Goal: Task Accomplishment & Management: Use online tool/utility

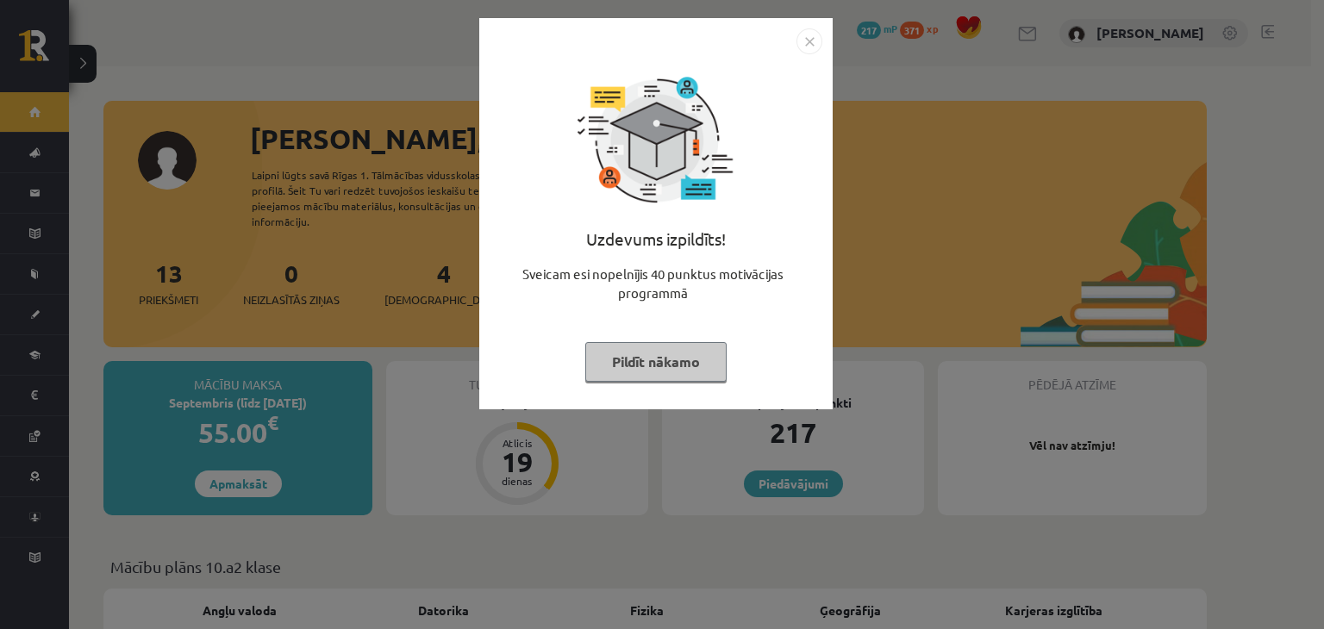
click at [682, 361] on button "Pildīt nākamo" at bounding box center [655, 362] width 141 height 40
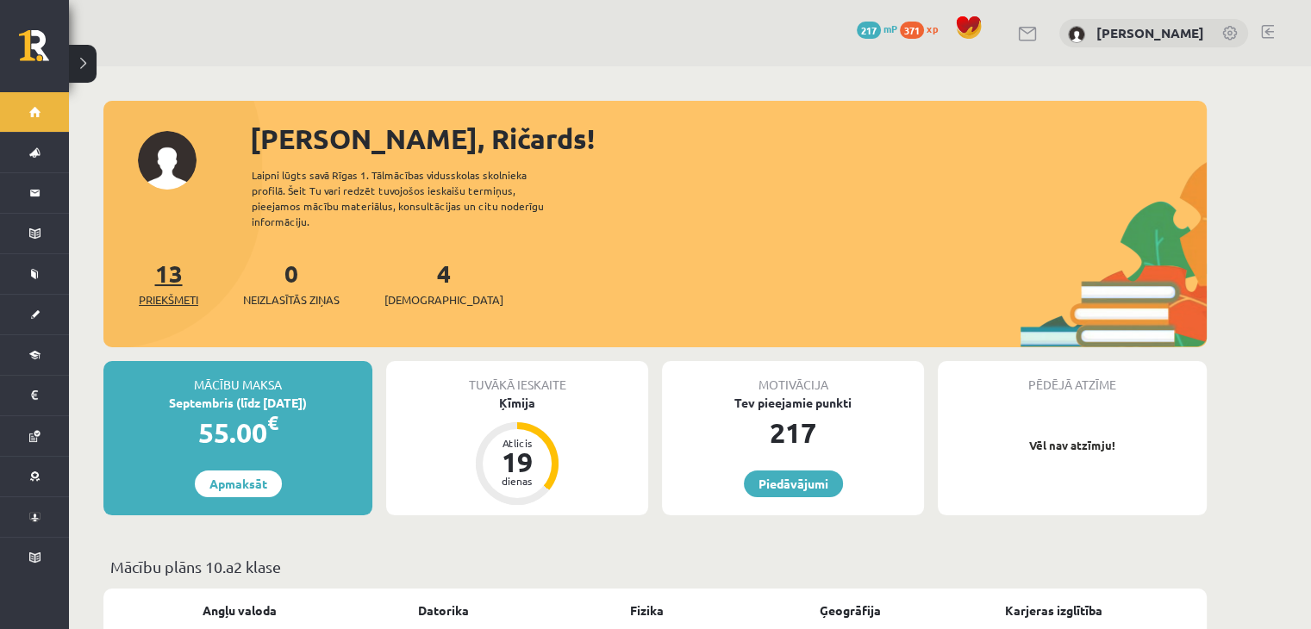
click at [169, 291] on span "Priekšmeti" at bounding box center [168, 299] width 59 height 17
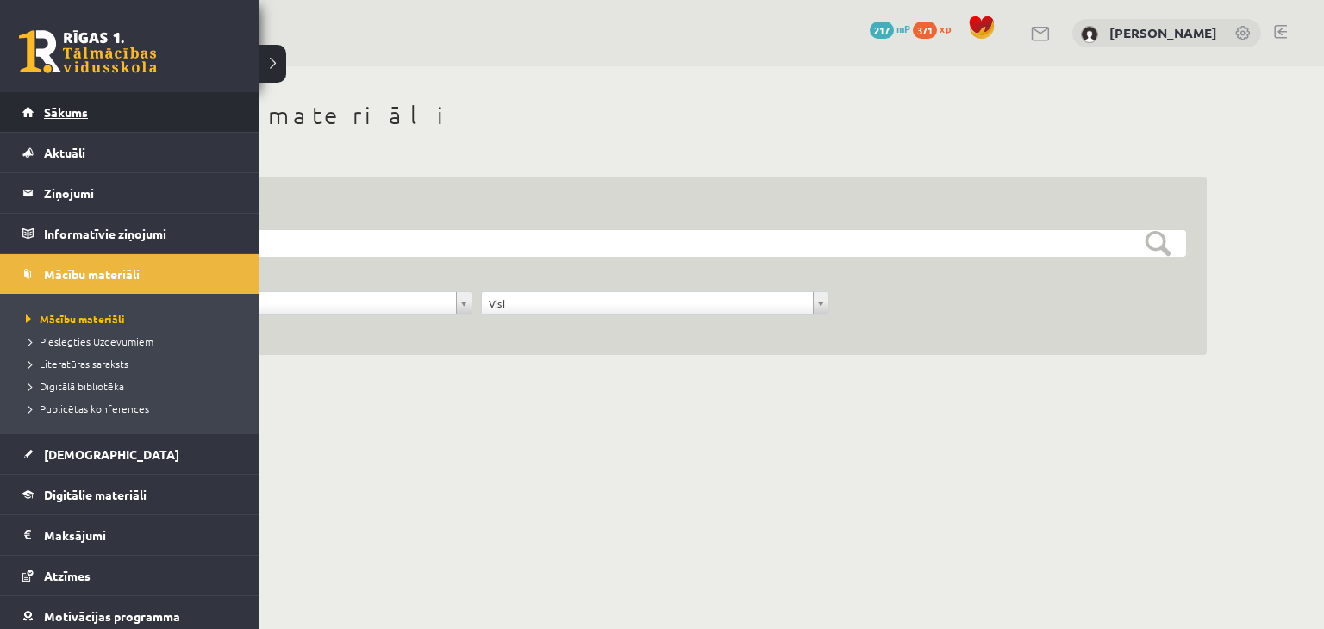
click at [70, 122] on link "Sākums" at bounding box center [129, 112] width 215 height 40
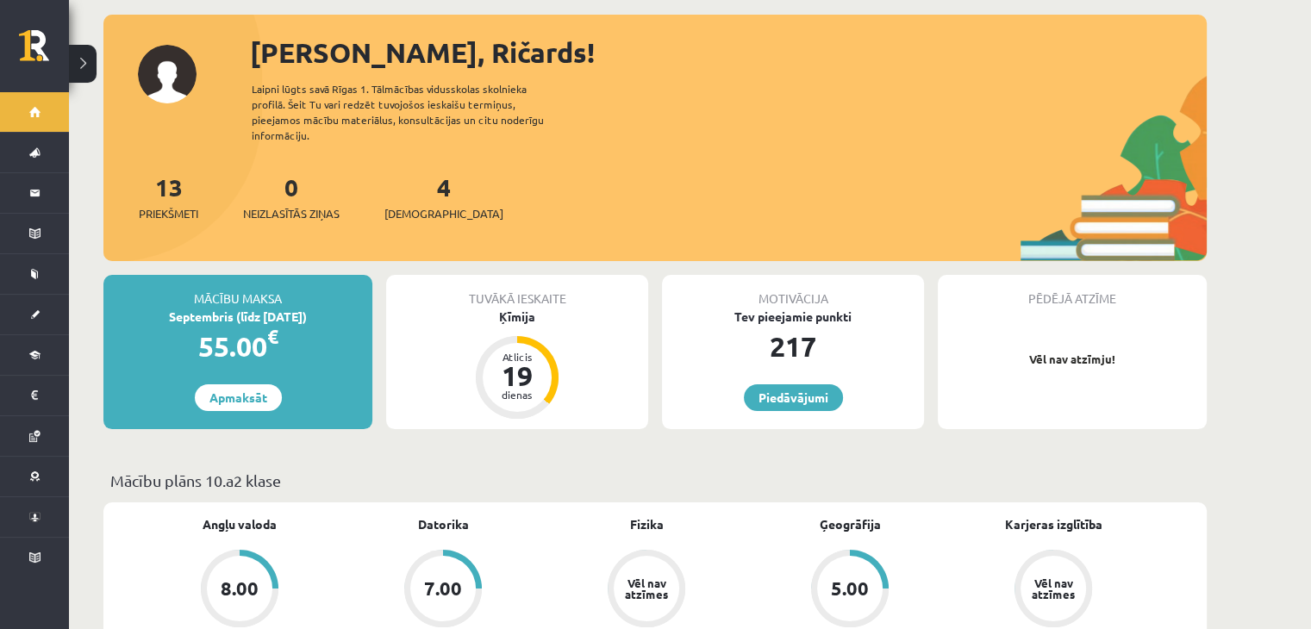
scroll to position [259, 0]
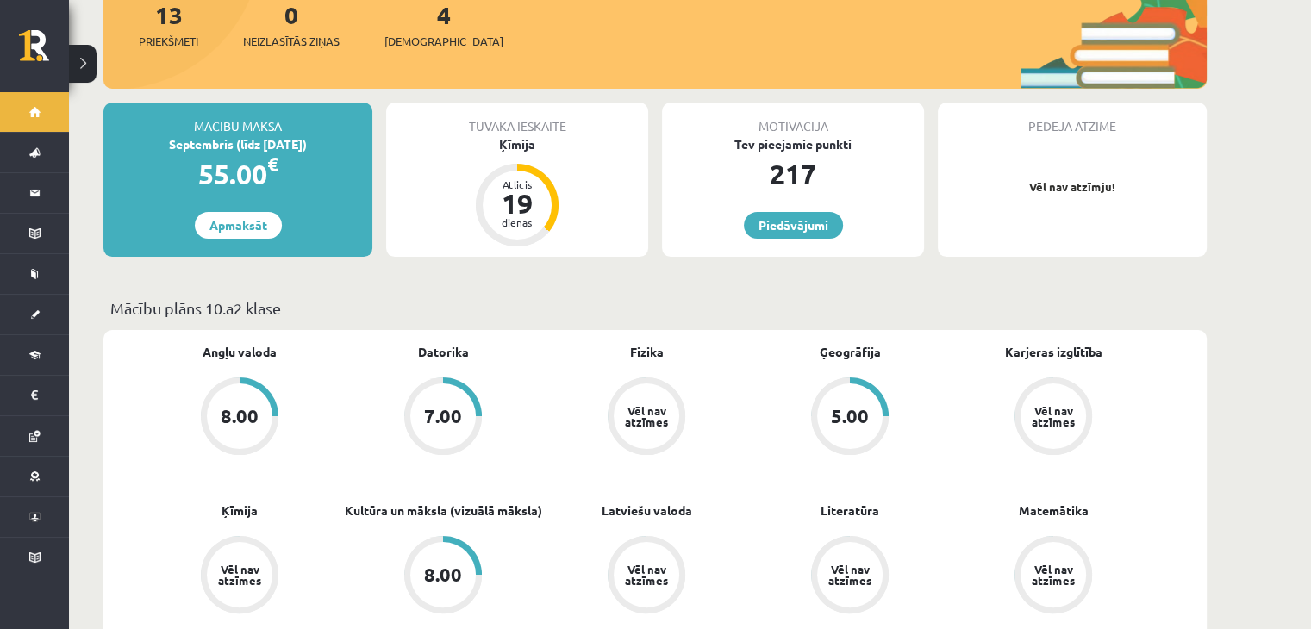
click at [446, 547] on div "8.00" at bounding box center [442, 574] width 65 height 65
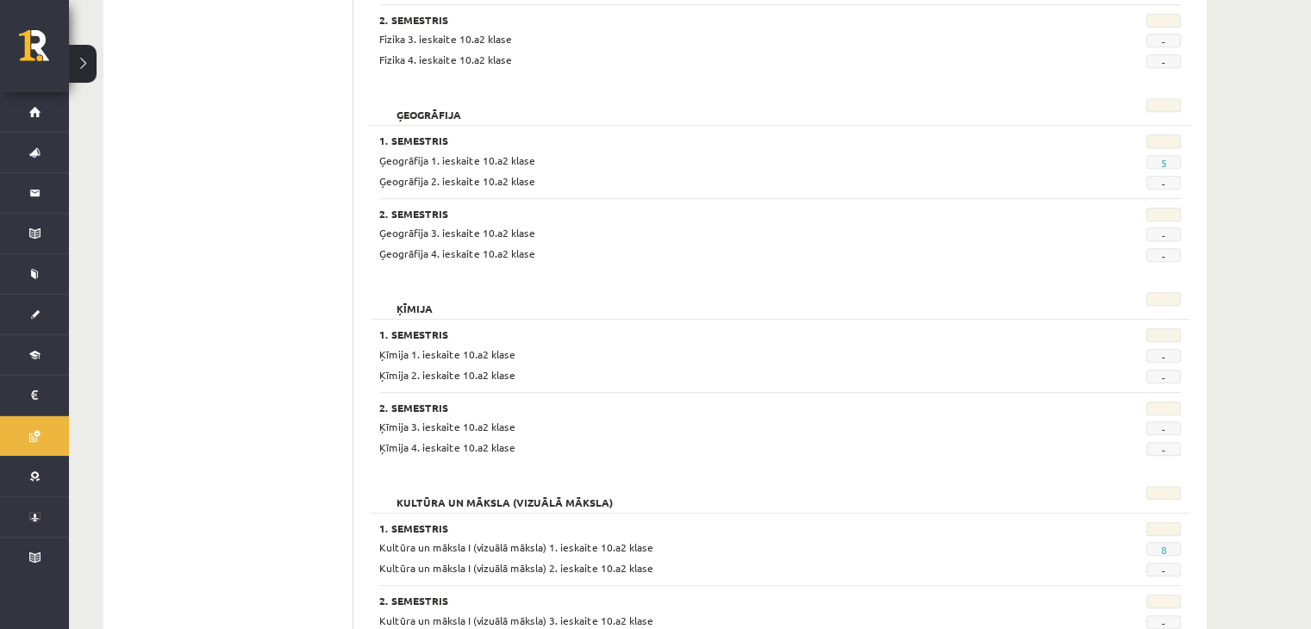
scroll to position [776, 0]
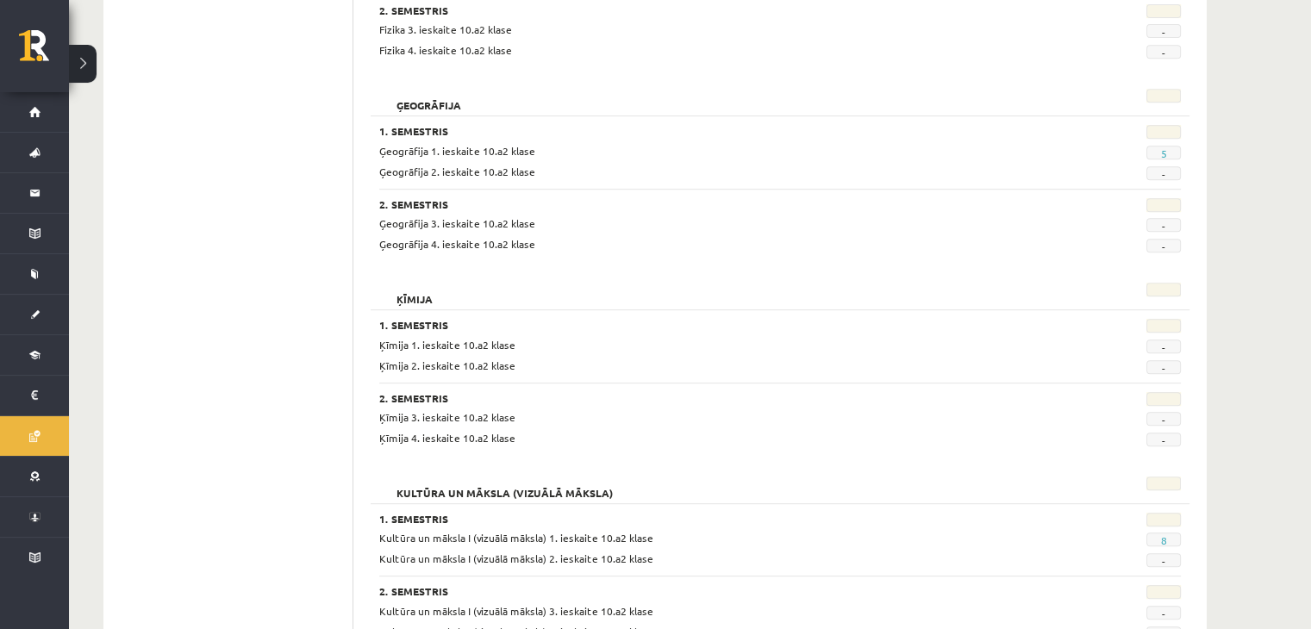
click at [1166, 533] on span "8" at bounding box center [1163, 540] width 34 height 14
click at [1161, 539] on link "8" at bounding box center [1163, 540] width 6 height 14
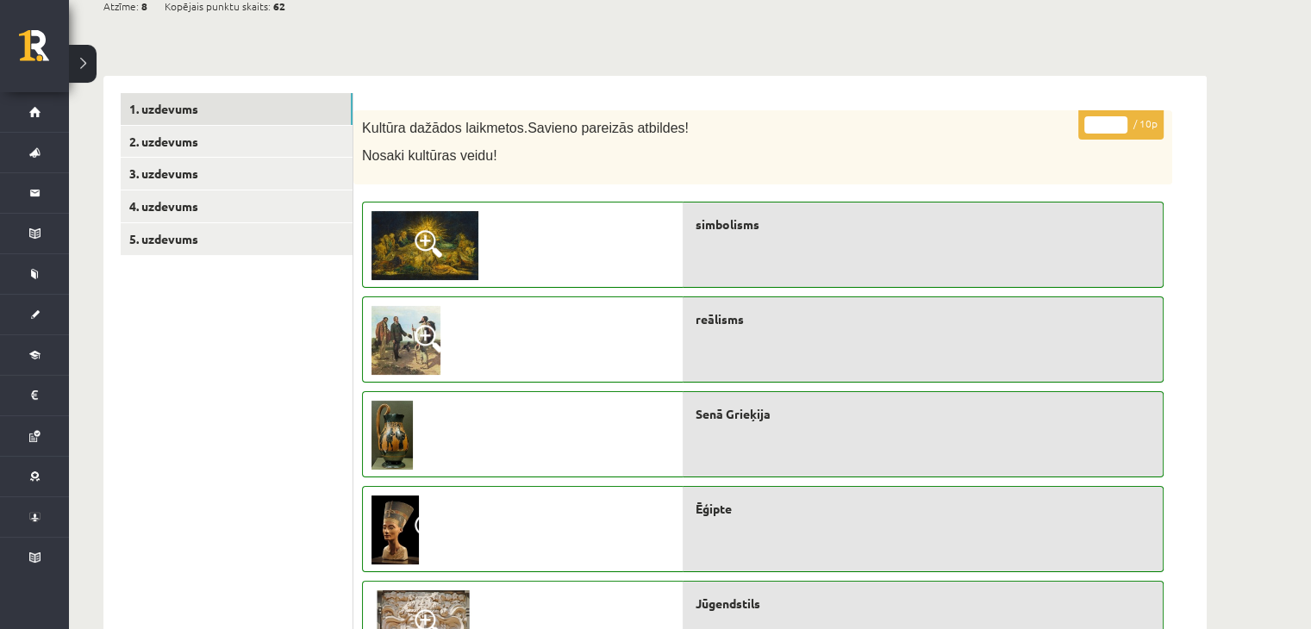
scroll to position [172, 0]
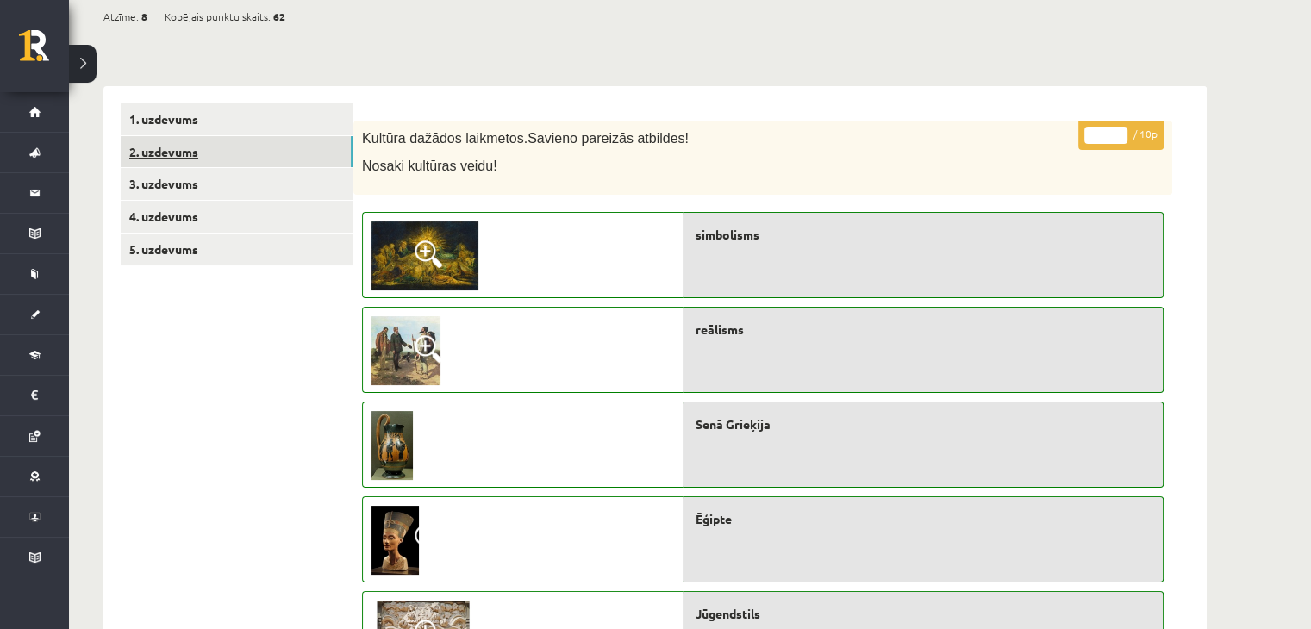
click at [138, 140] on link "2. uzdevums" at bounding box center [237, 152] width 232 height 32
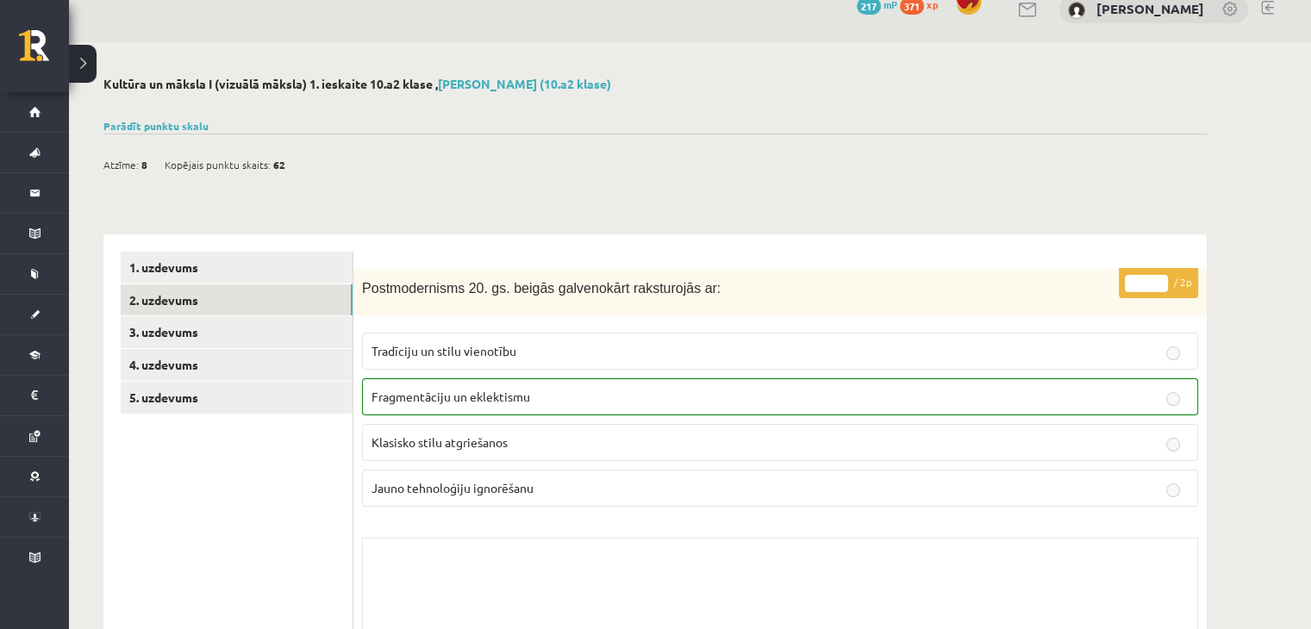
scroll to position [0, 0]
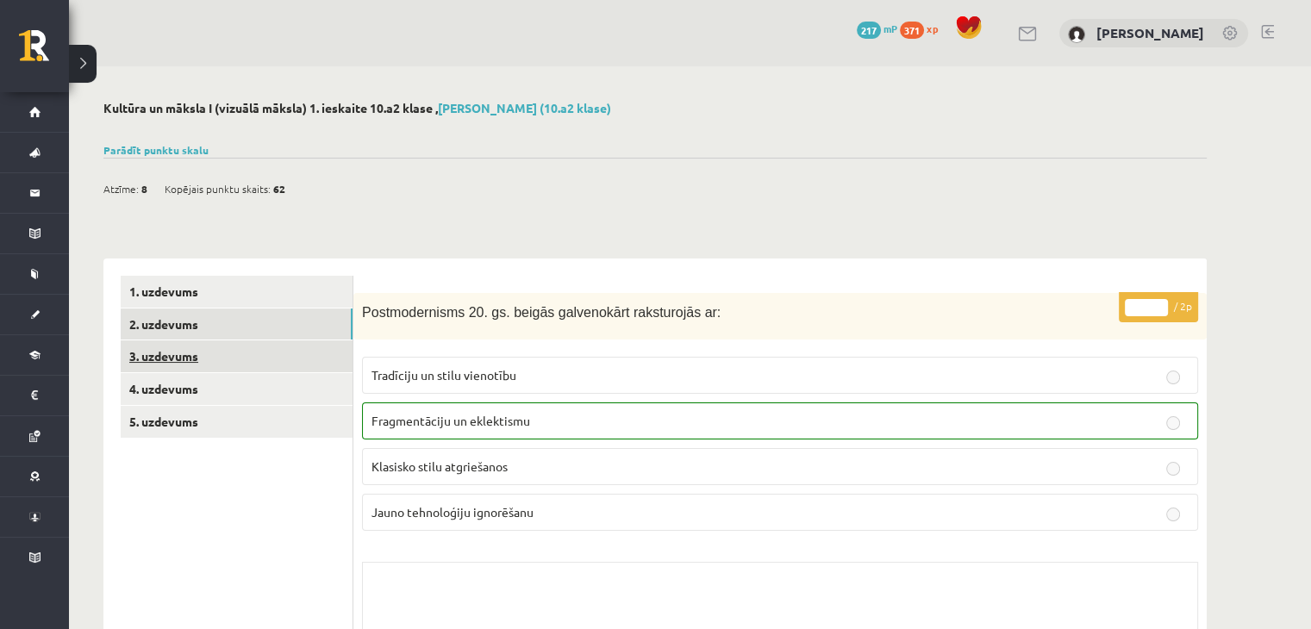
click at [138, 344] on link "3. uzdevums" at bounding box center [237, 356] width 232 height 32
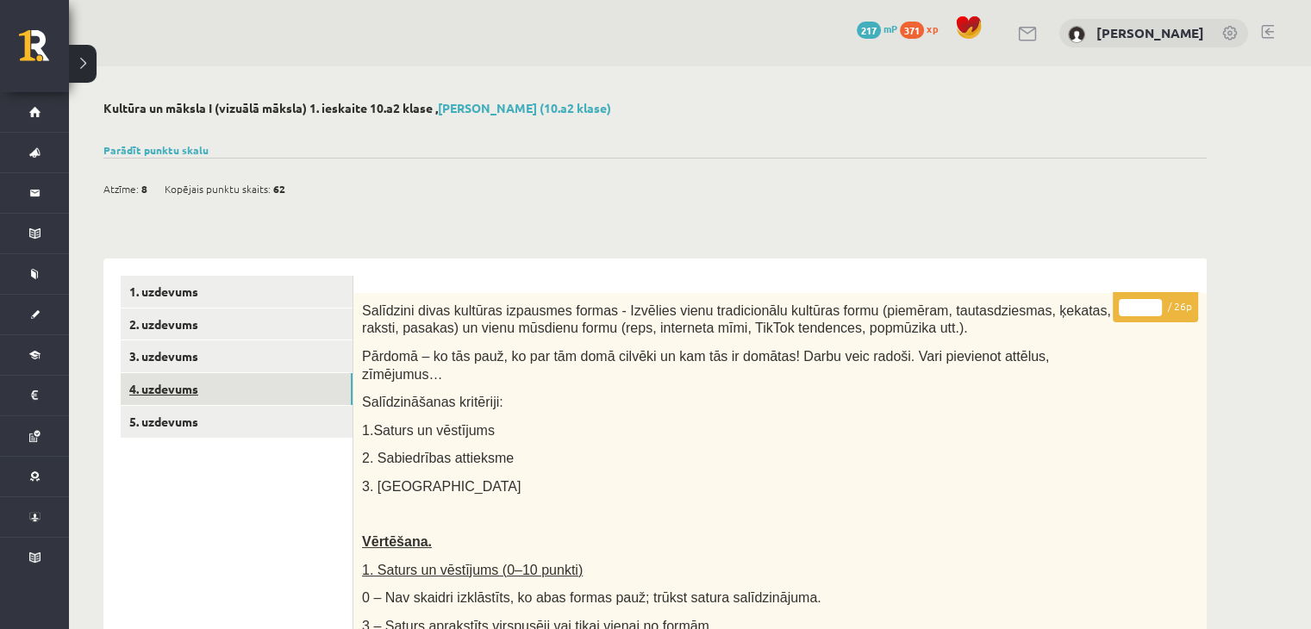
click at [196, 383] on link "4. uzdevums" at bounding box center [237, 389] width 232 height 32
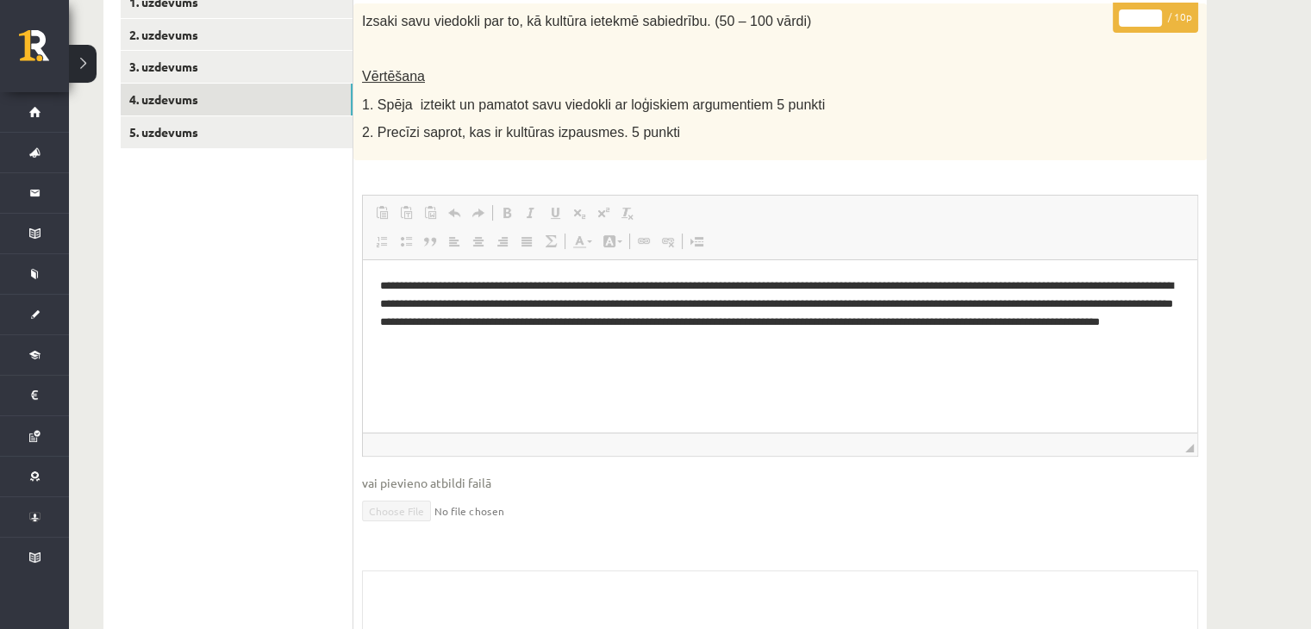
scroll to position [203, 0]
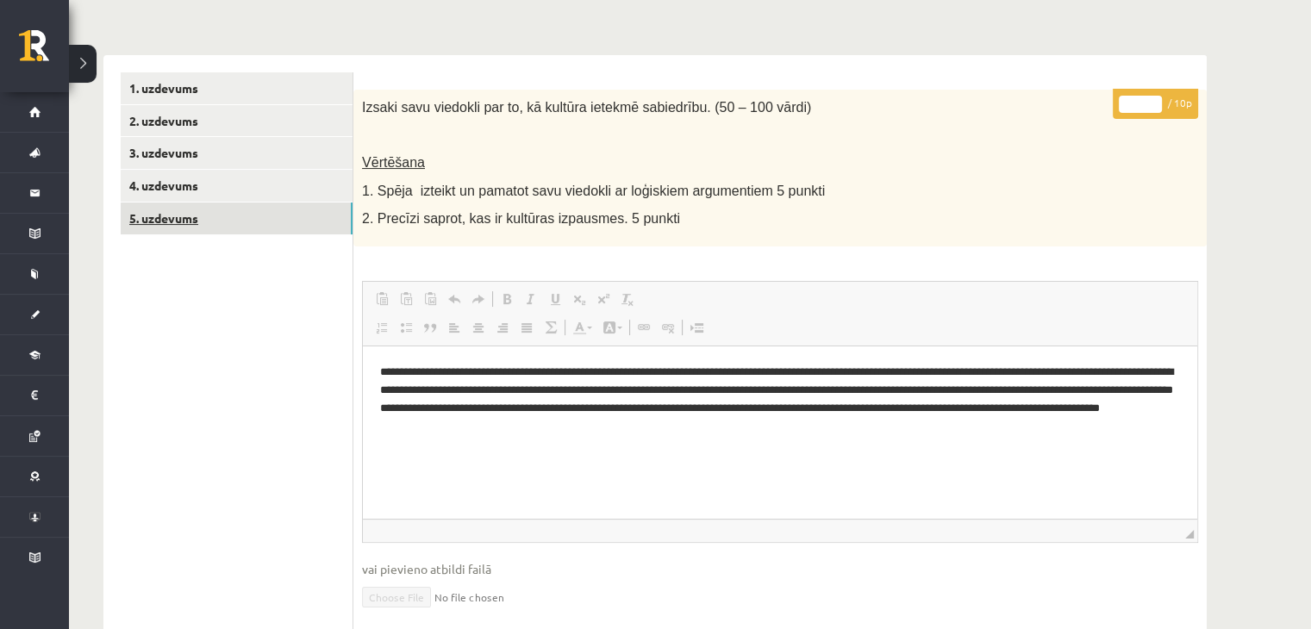
click at [302, 213] on link "5. uzdevums" at bounding box center [237, 219] width 232 height 32
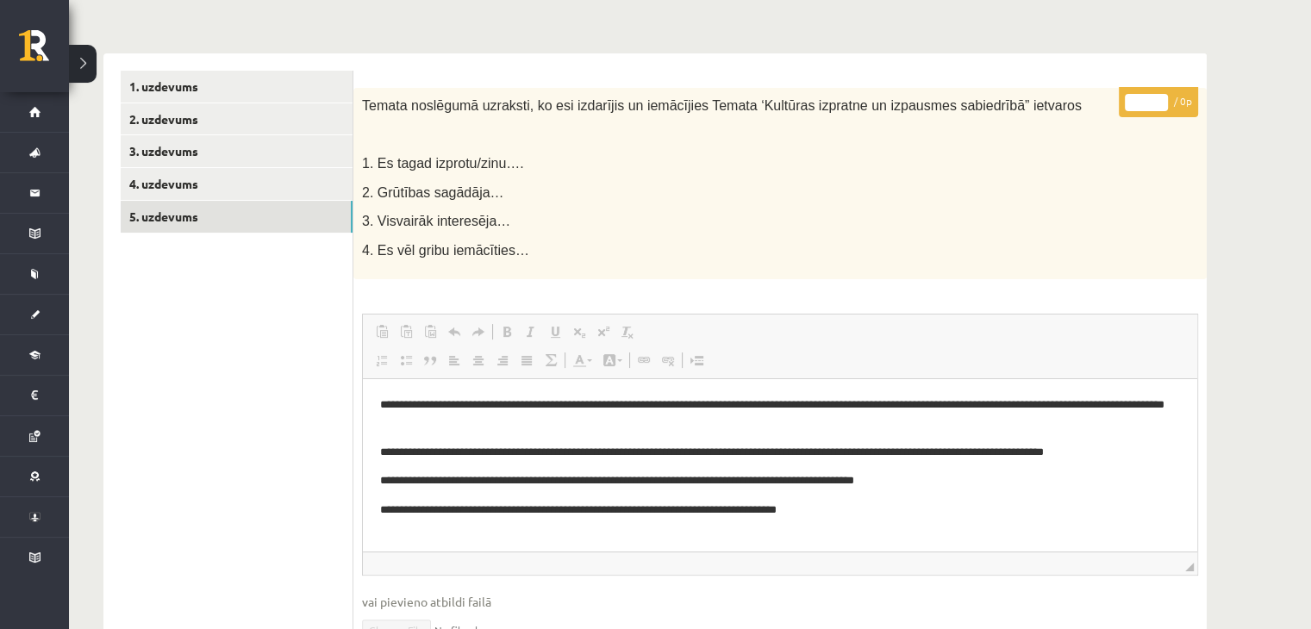
scroll to position [66, 0]
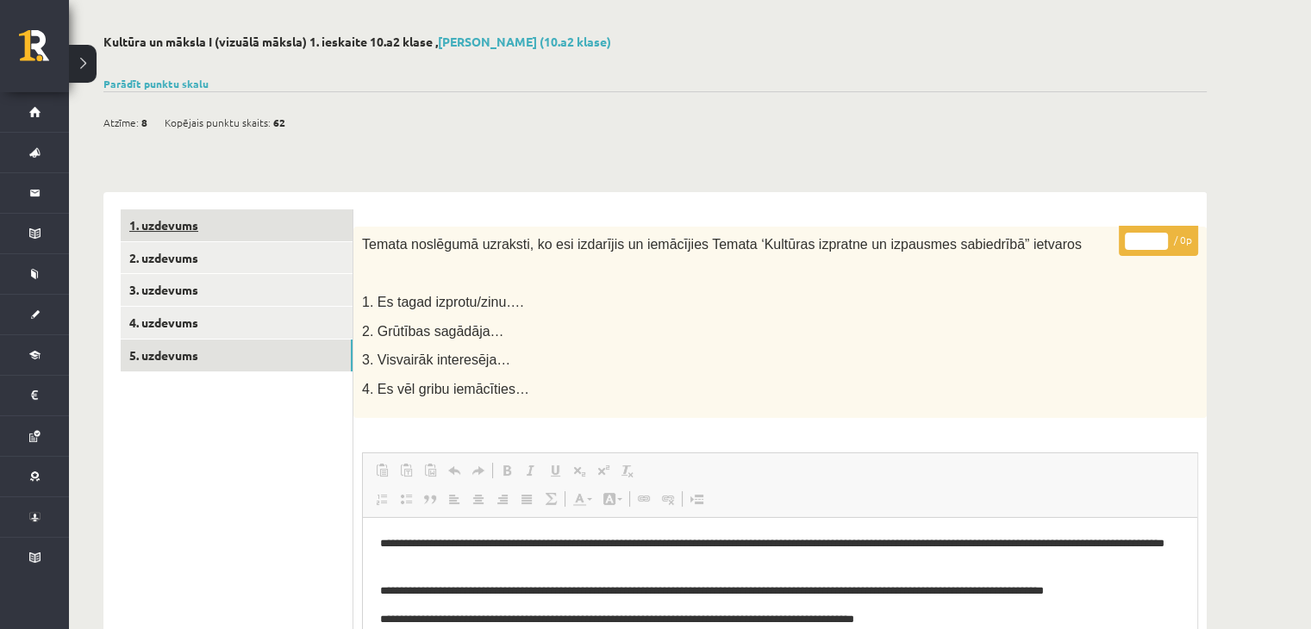
click at [180, 214] on link "1. uzdevums" at bounding box center [237, 225] width 232 height 32
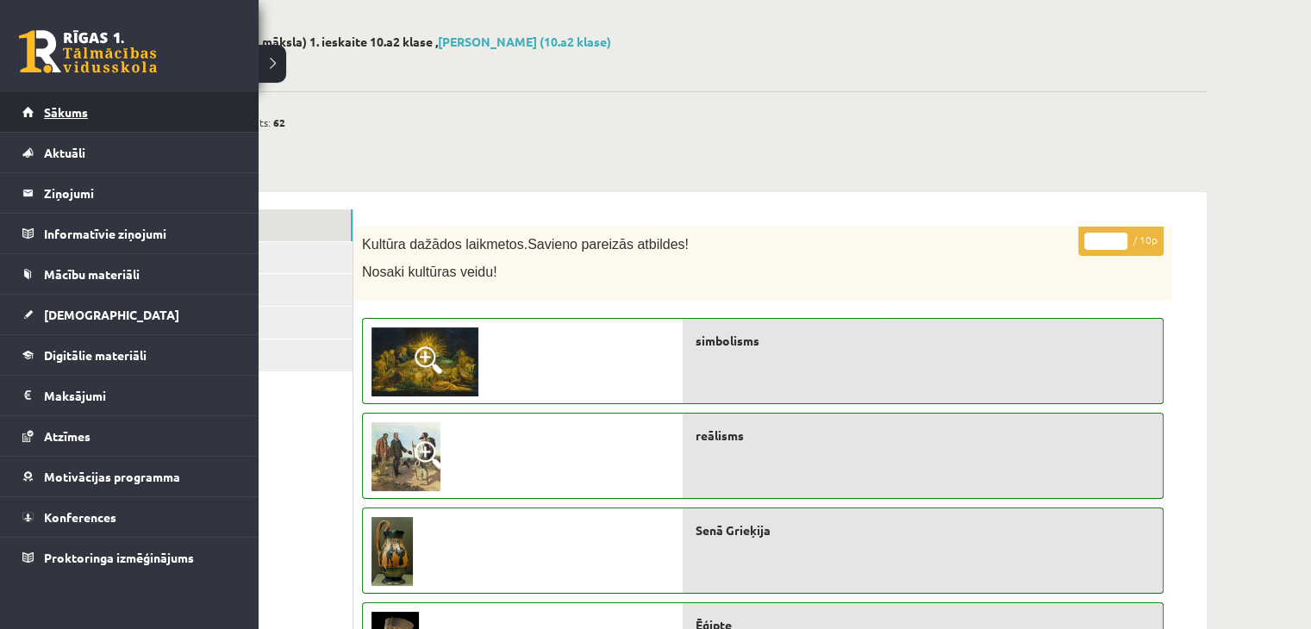
click at [128, 103] on link "Sākums" at bounding box center [129, 112] width 215 height 40
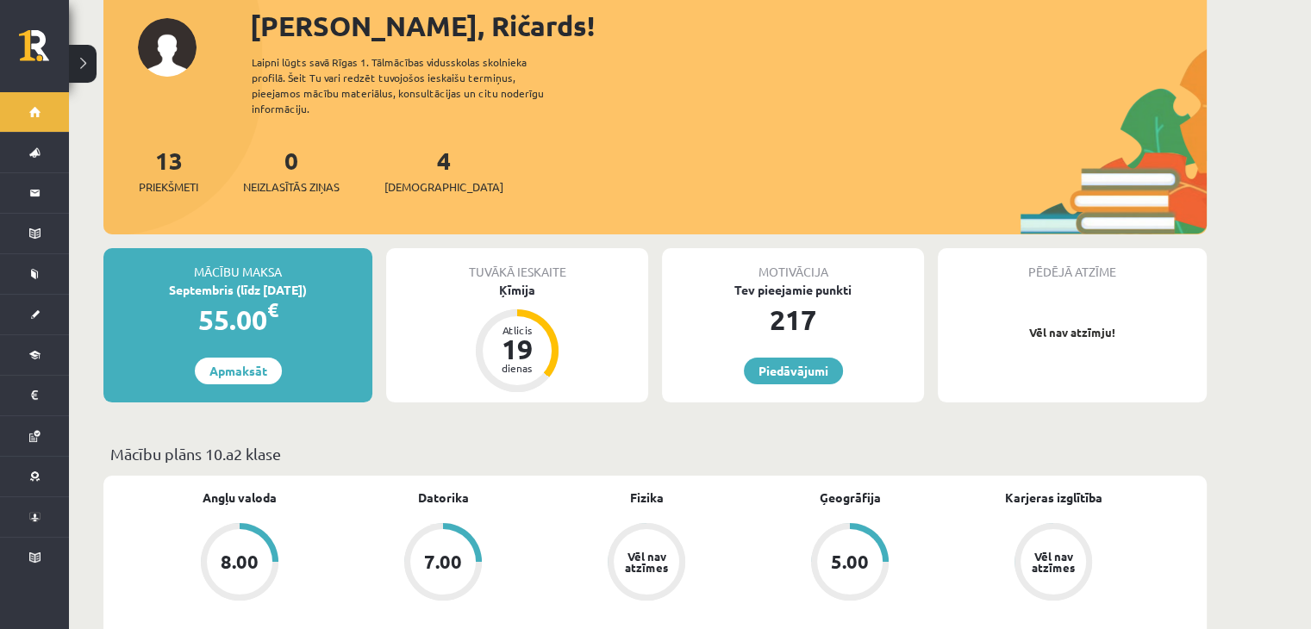
scroll to position [86, 0]
